Goal: Task Accomplishment & Management: Manage account settings

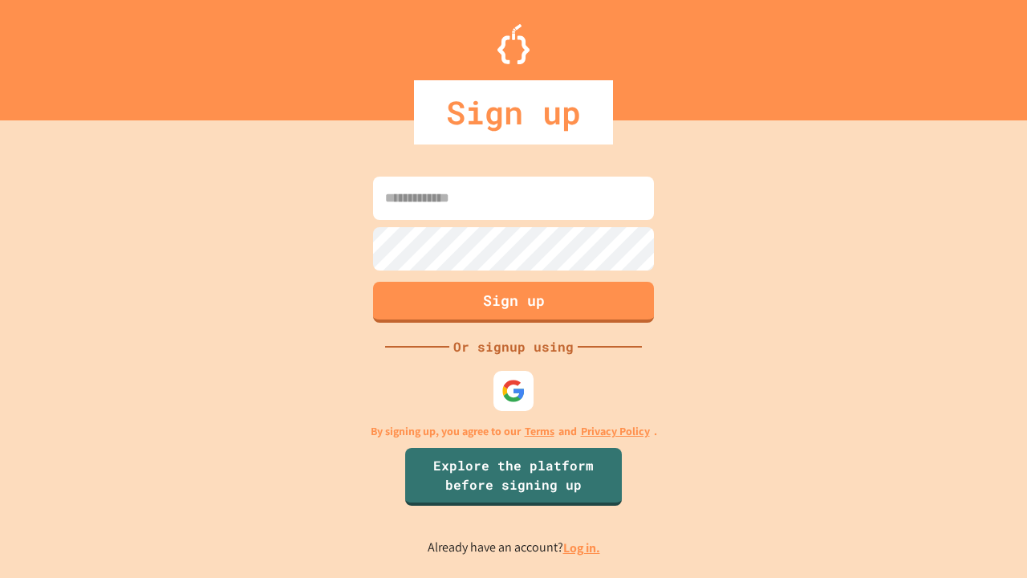
click at [582, 547] on link "Log in." at bounding box center [581, 547] width 37 height 17
